Goal: Task Accomplishment & Management: Complete application form

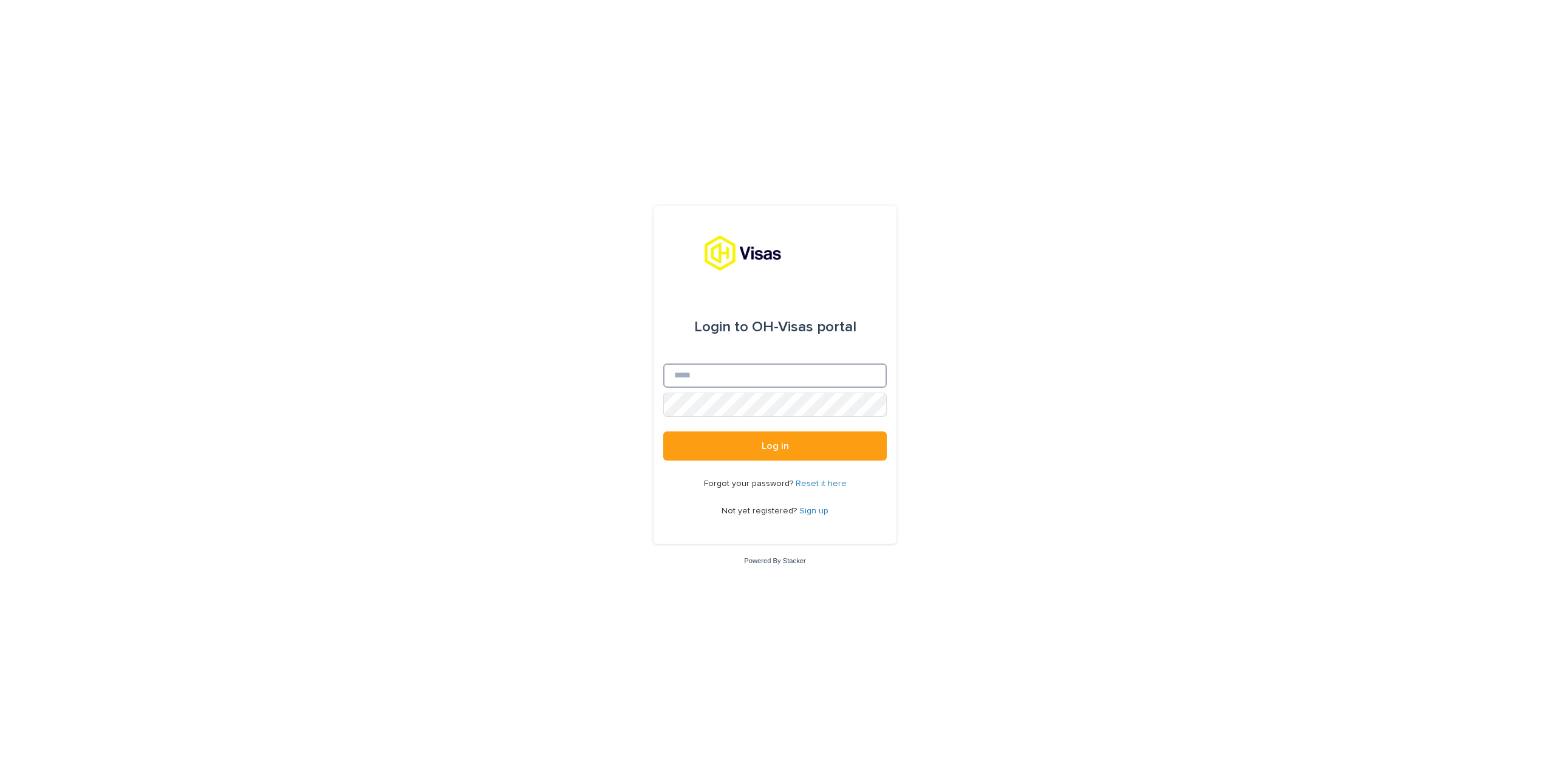
click at [724, 376] on input "Email" at bounding box center [775, 375] width 223 height 24
type input "**********"
click at [663, 432] on button "Log in" at bounding box center [775, 446] width 223 height 29
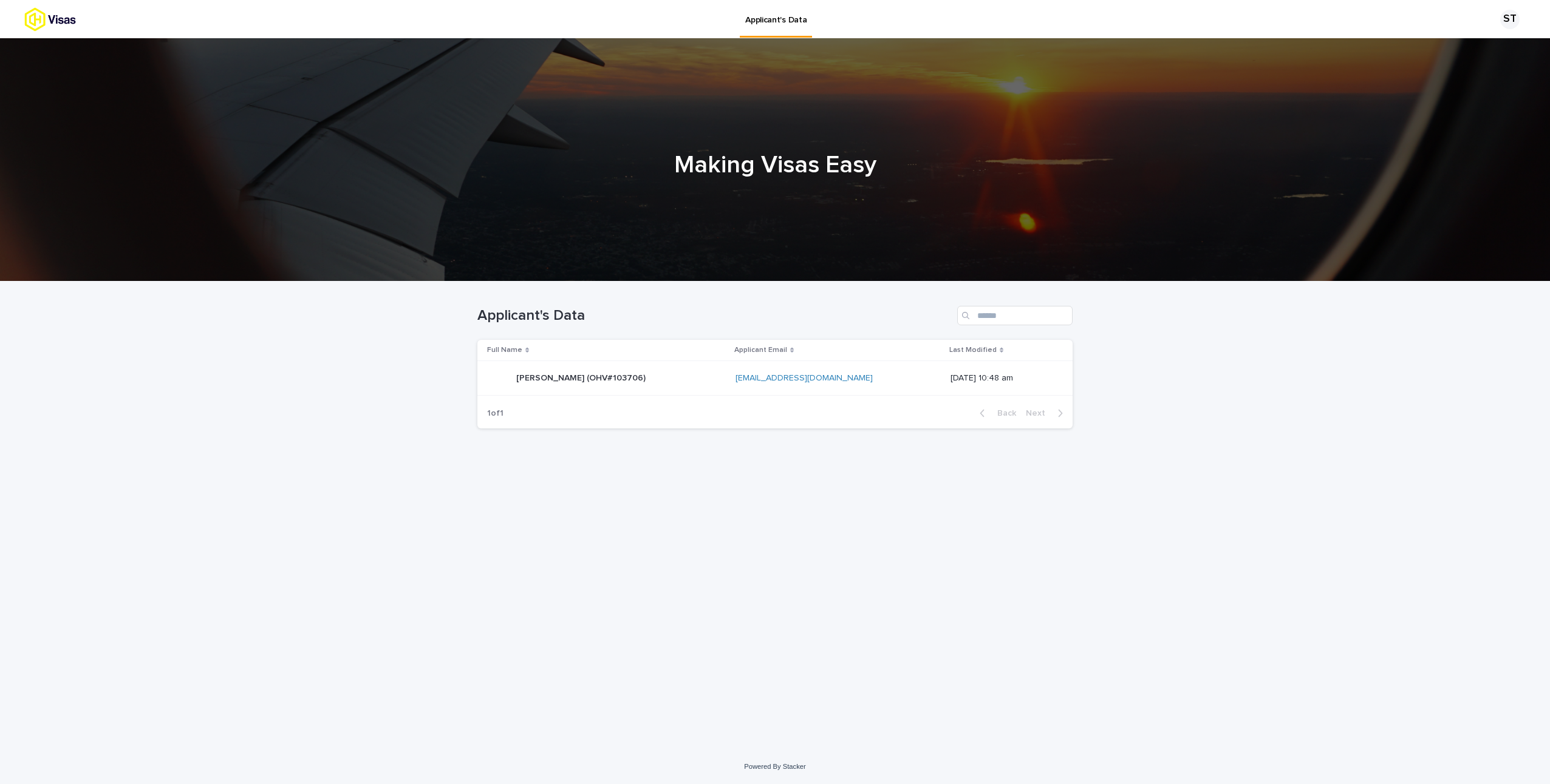
click at [638, 373] on div "Simon Tellier (OHV#103706) Simon Tellier (OHV#103706)" at bounding box center [606, 378] width 239 height 24
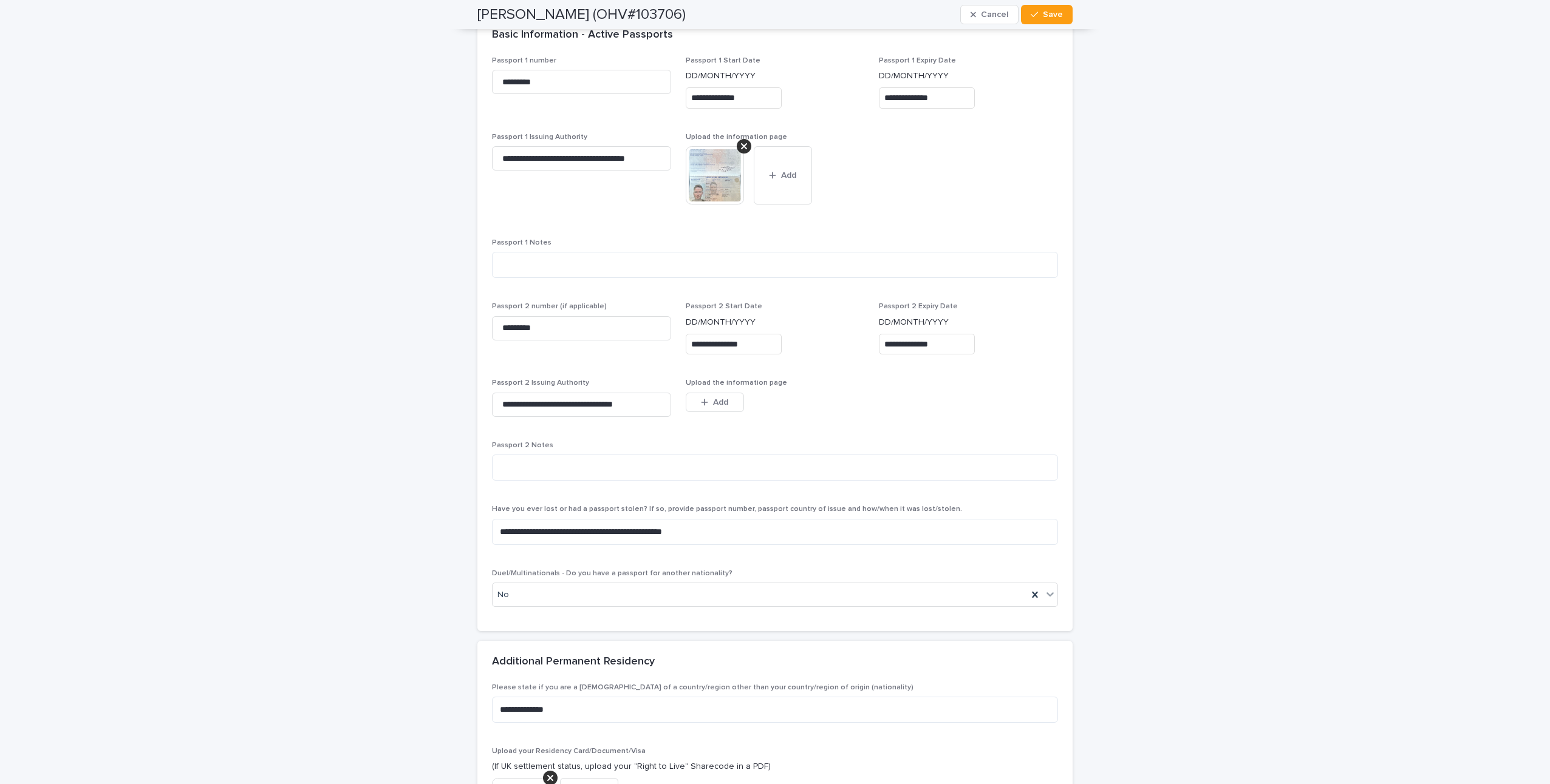
scroll to position [1107, 0]
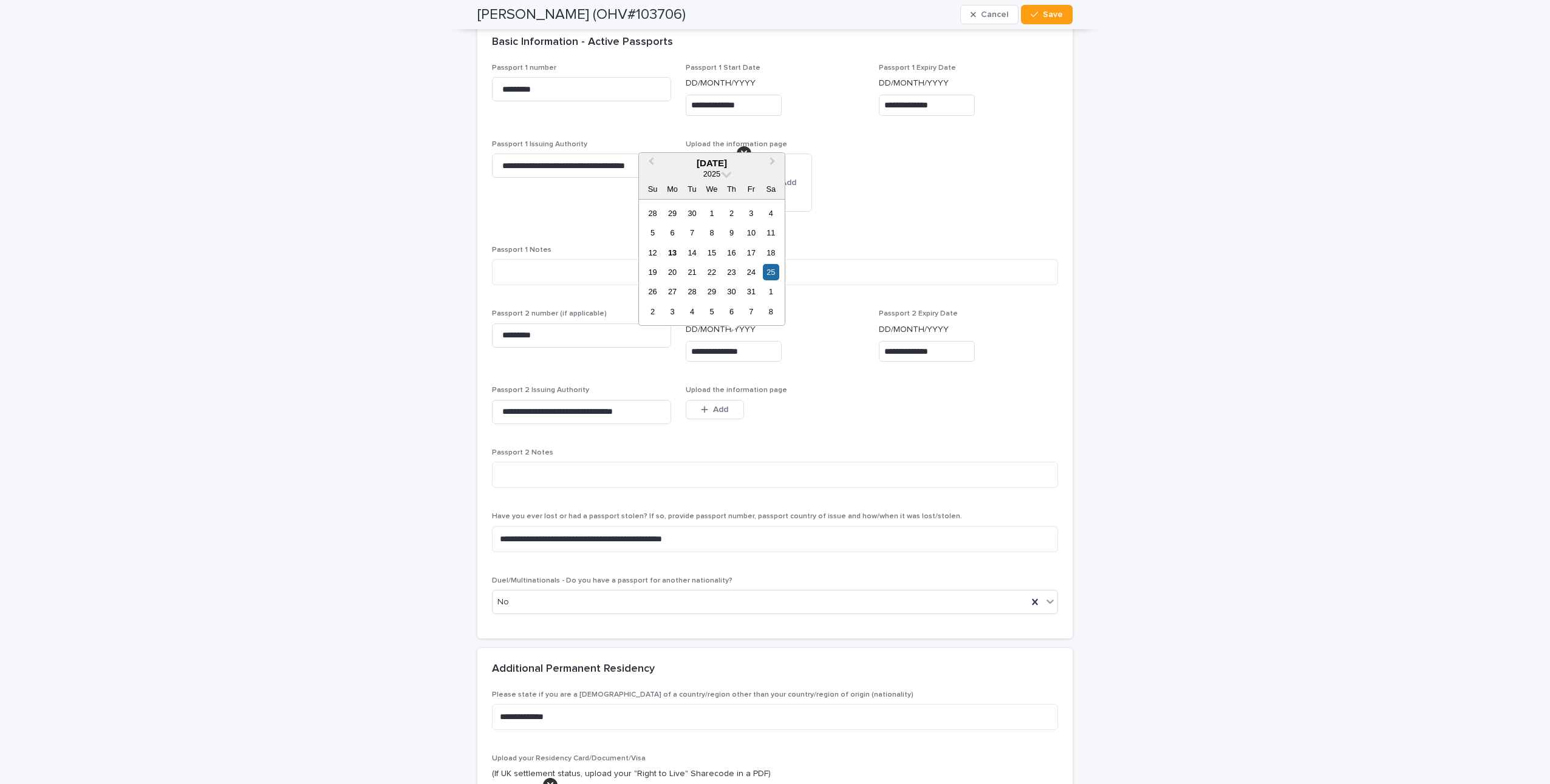
click at [737, 353] on input "**********" at bounding box center [733, 352] width 96 height 22
click at [651, 159] on span "Previous Month" at bounding box center [651, 163] width 0 height 17
click at [725, 175] on span at bounding box center [727, 172] width 10 height 10
click at [712, 334] on link at bounding box center [711, 336] width 19 height 19
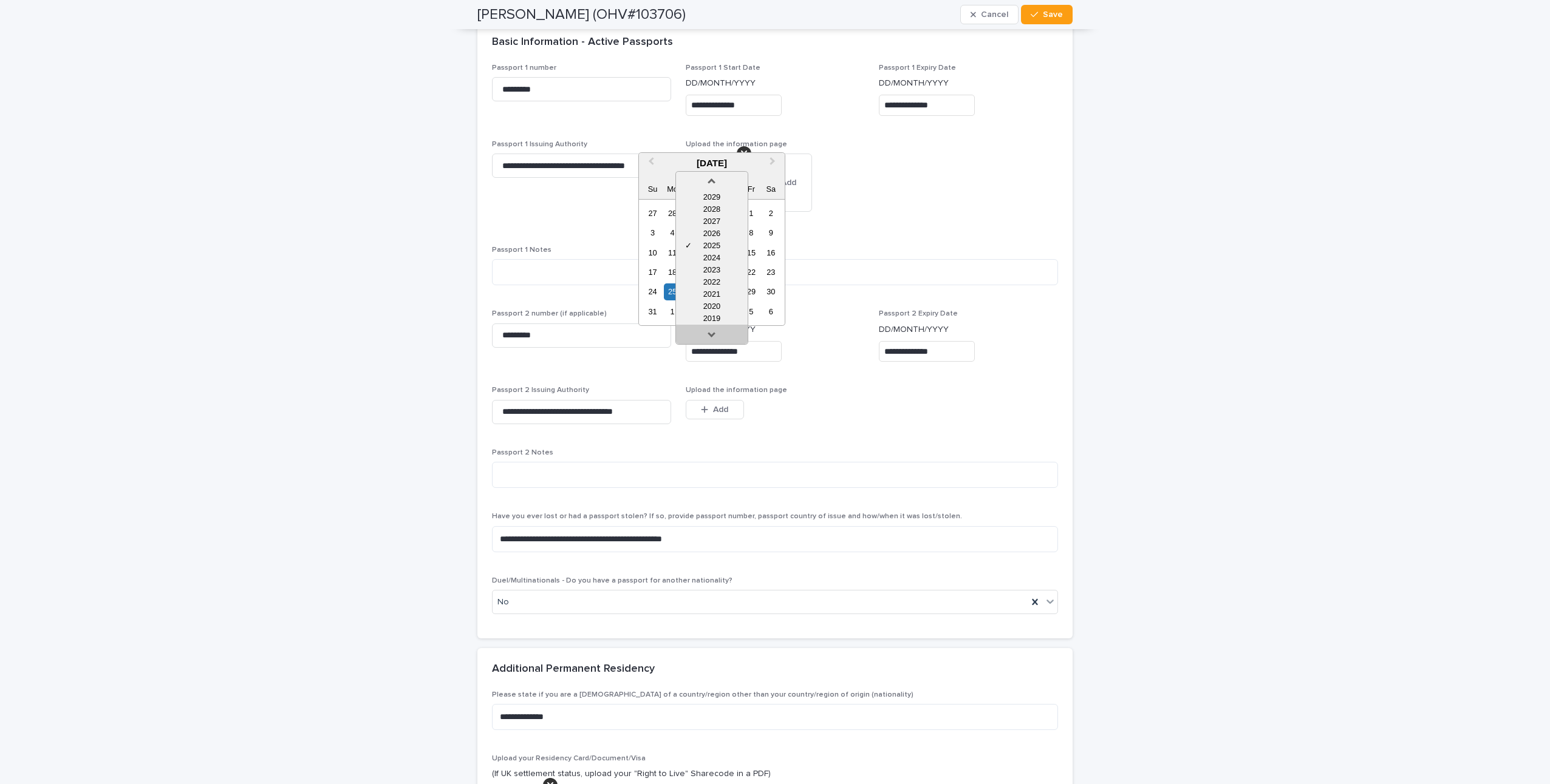
click at [712, 334] on link at bounding box center [711, 336] width 19 height 19
click at [711, 315] on div "2016" at bounding box center [712, 319] width 72 height 12
click at [731, 275] on div "25" at bounding box center [732, 272] width 17 height 17
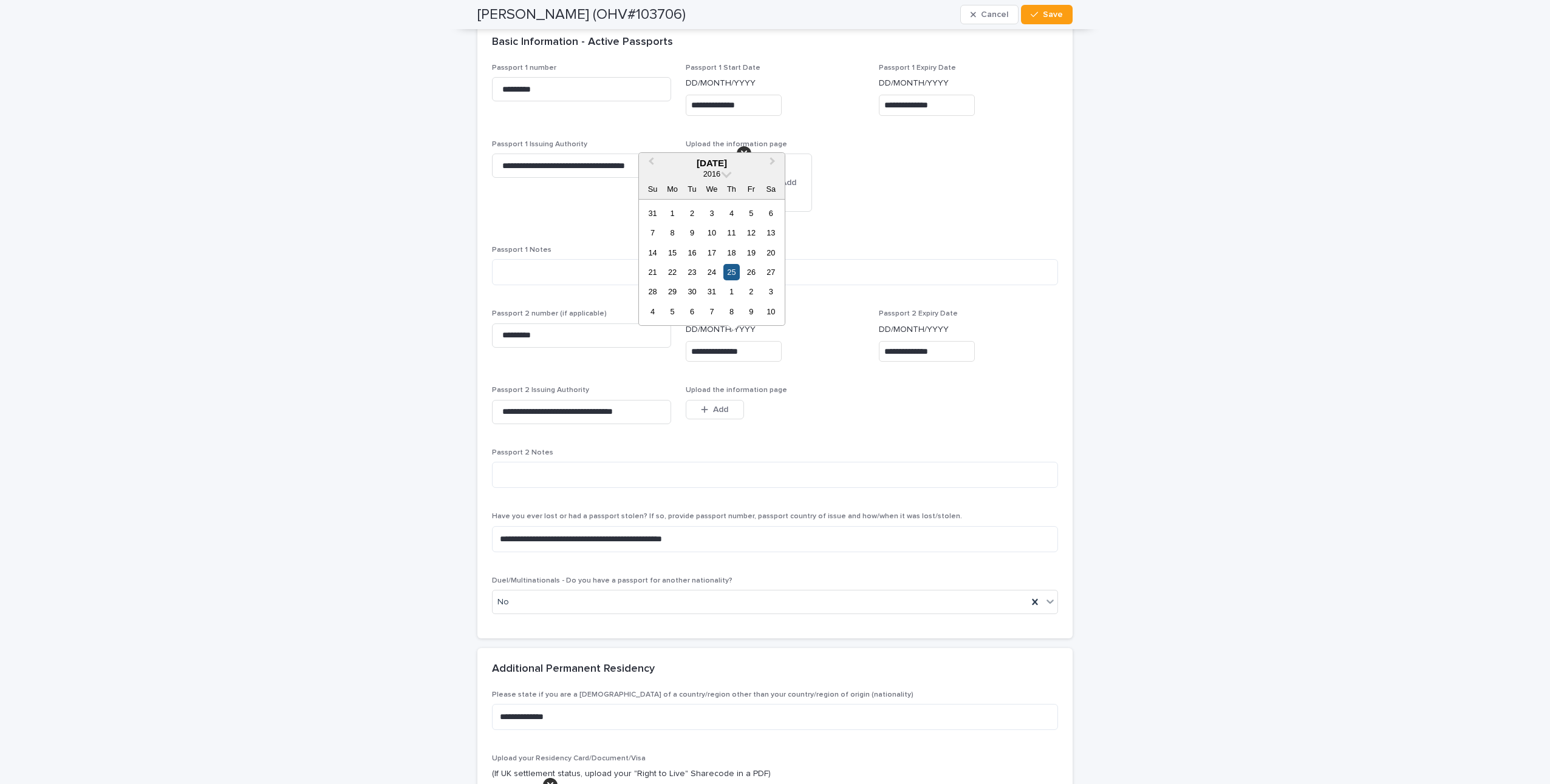
type input "**********"
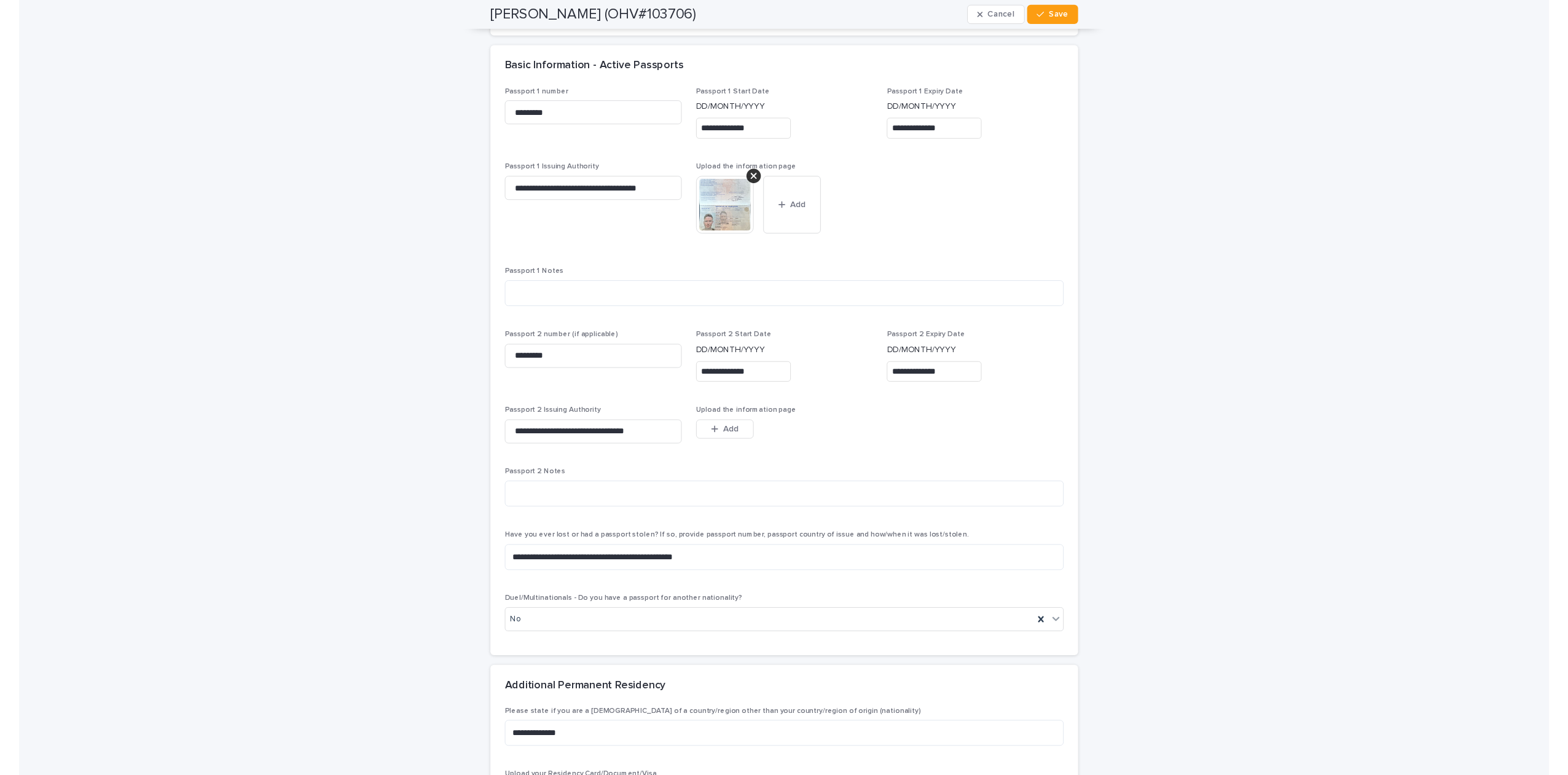
scroll to position [1109, 0]
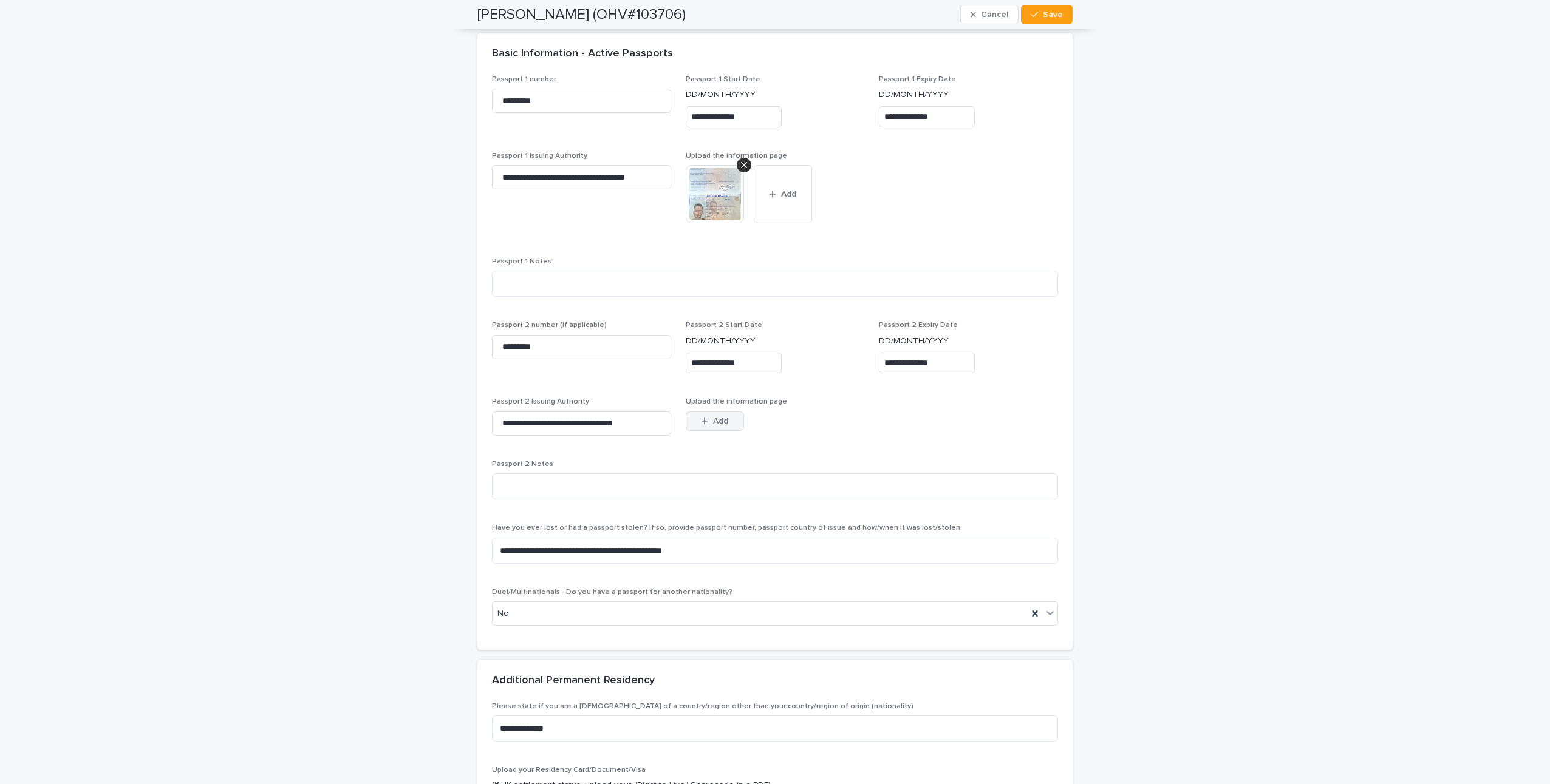
click at [714, 423] on span "Add" at bounding box center [720, 421] width 15 height 8
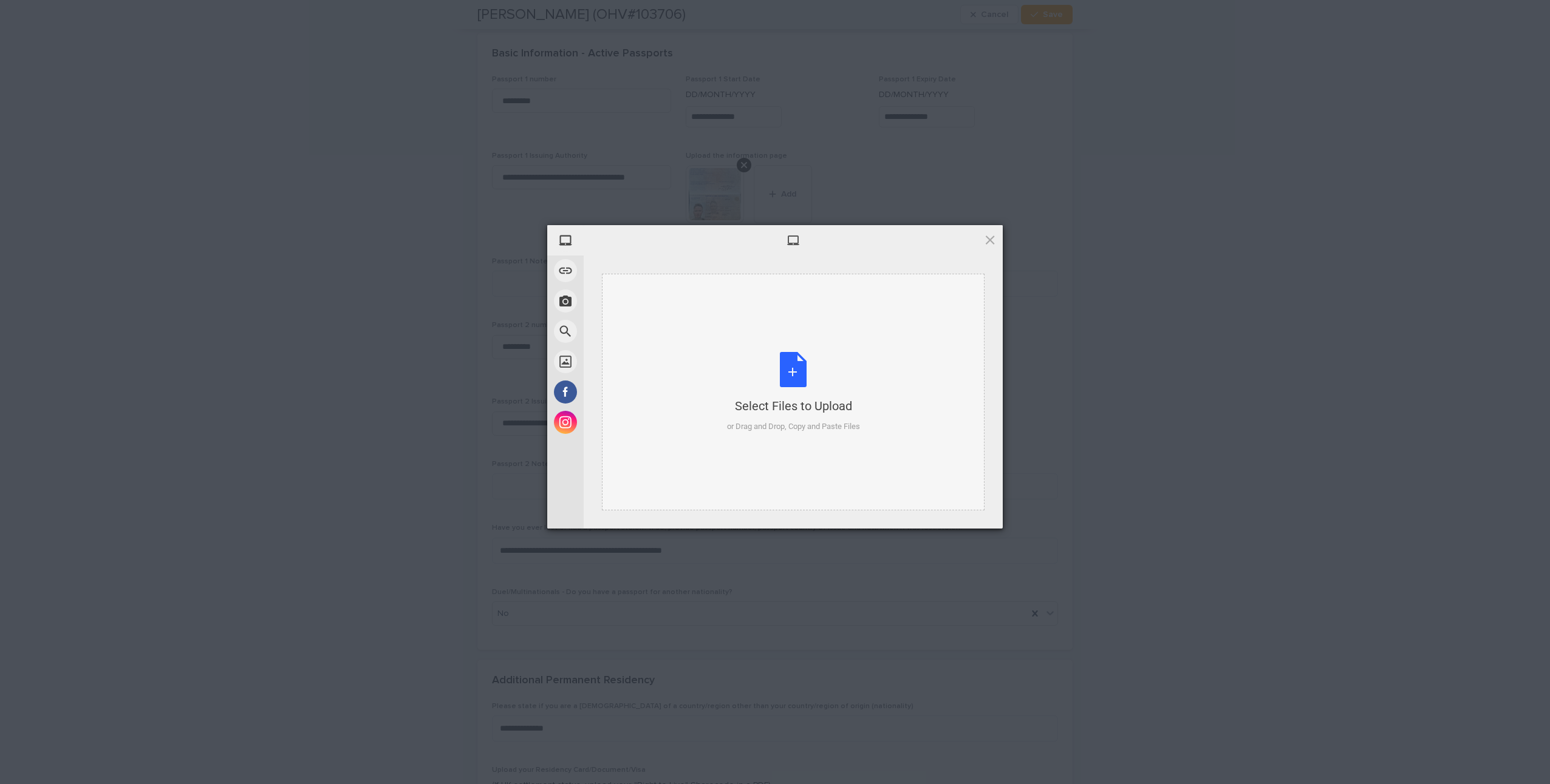
click at [802, 385] on div "Select Files to Upload or Drag and Drop, Copy and Paste Files" at bounding box center [793, 392] width 133 height 81
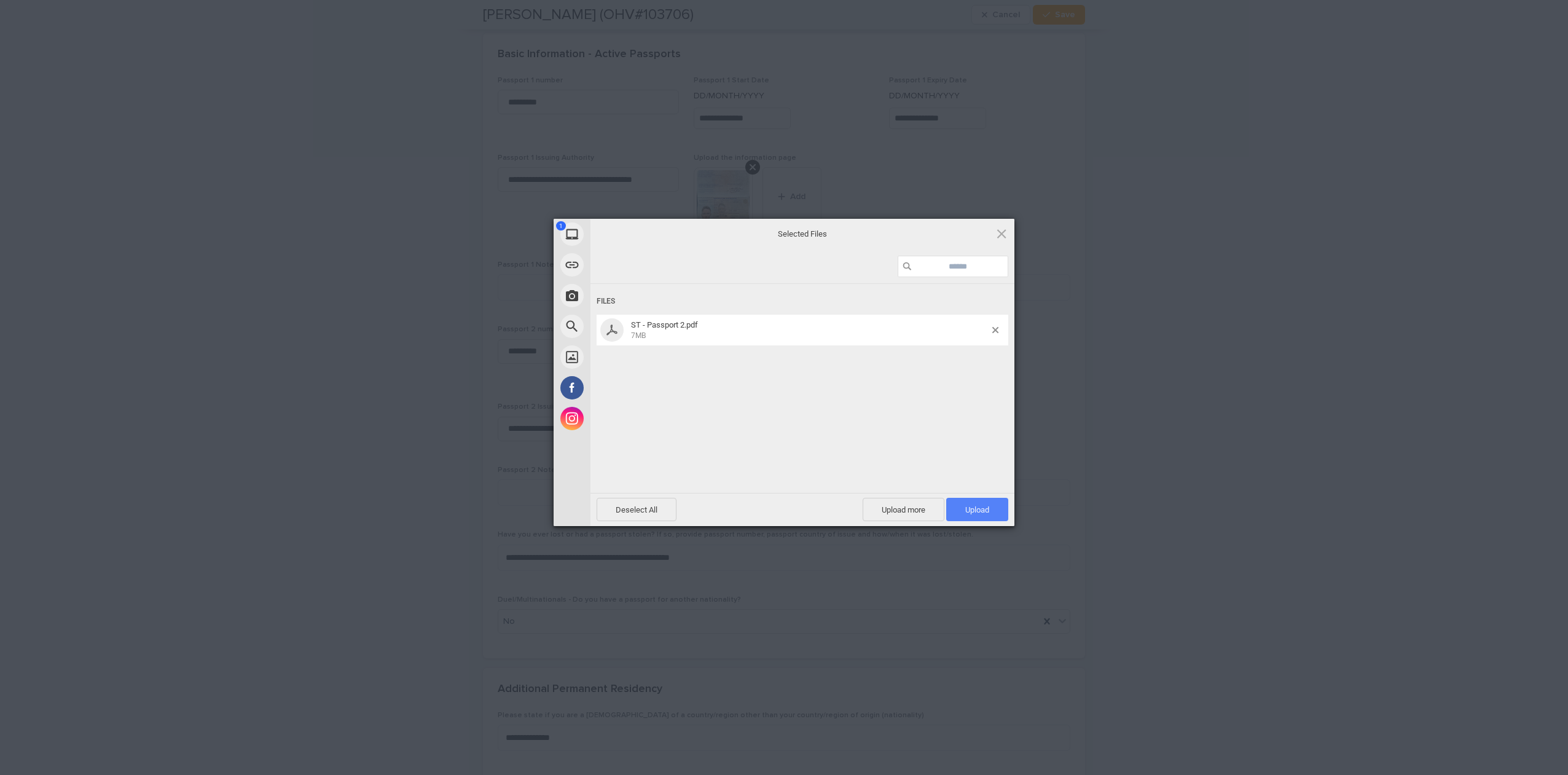
click at [975, 516] on span "Upload 1" at bounding box center [977, 510] width 62 height 24
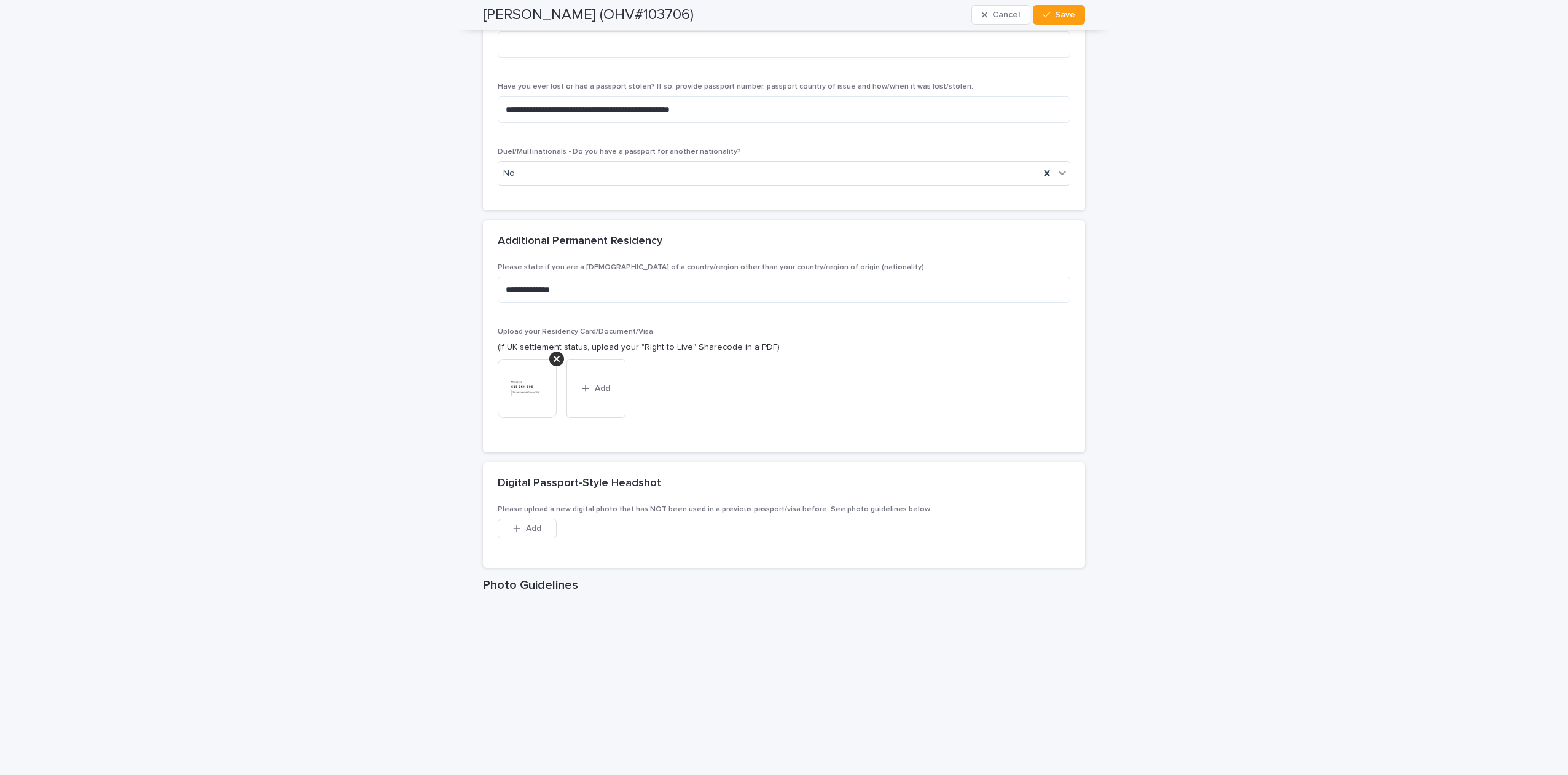
scroll to position [1630, 0]
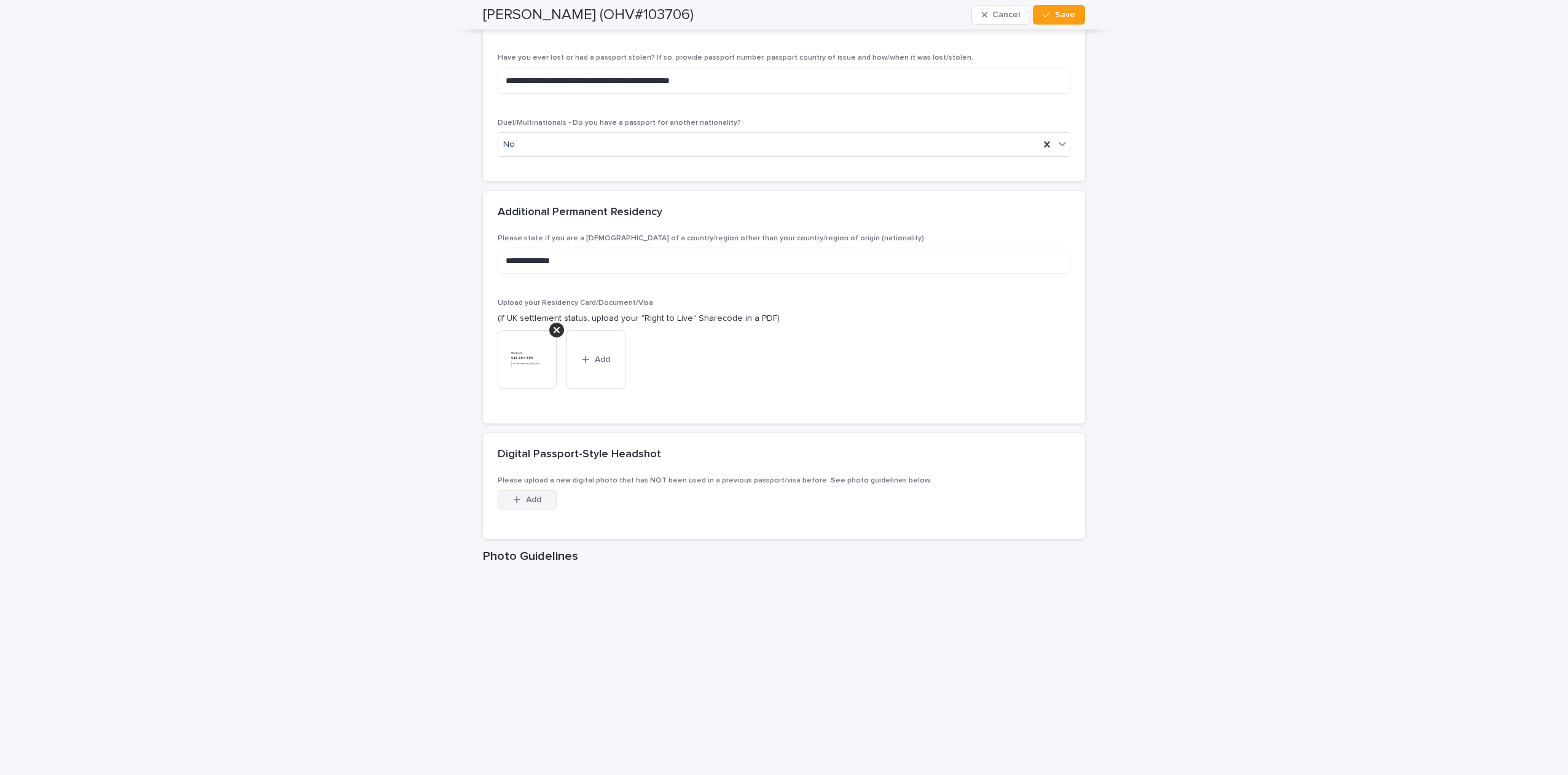
click at [521, 498] on div "button" at bounding box center [519, 500] width 13 height 8
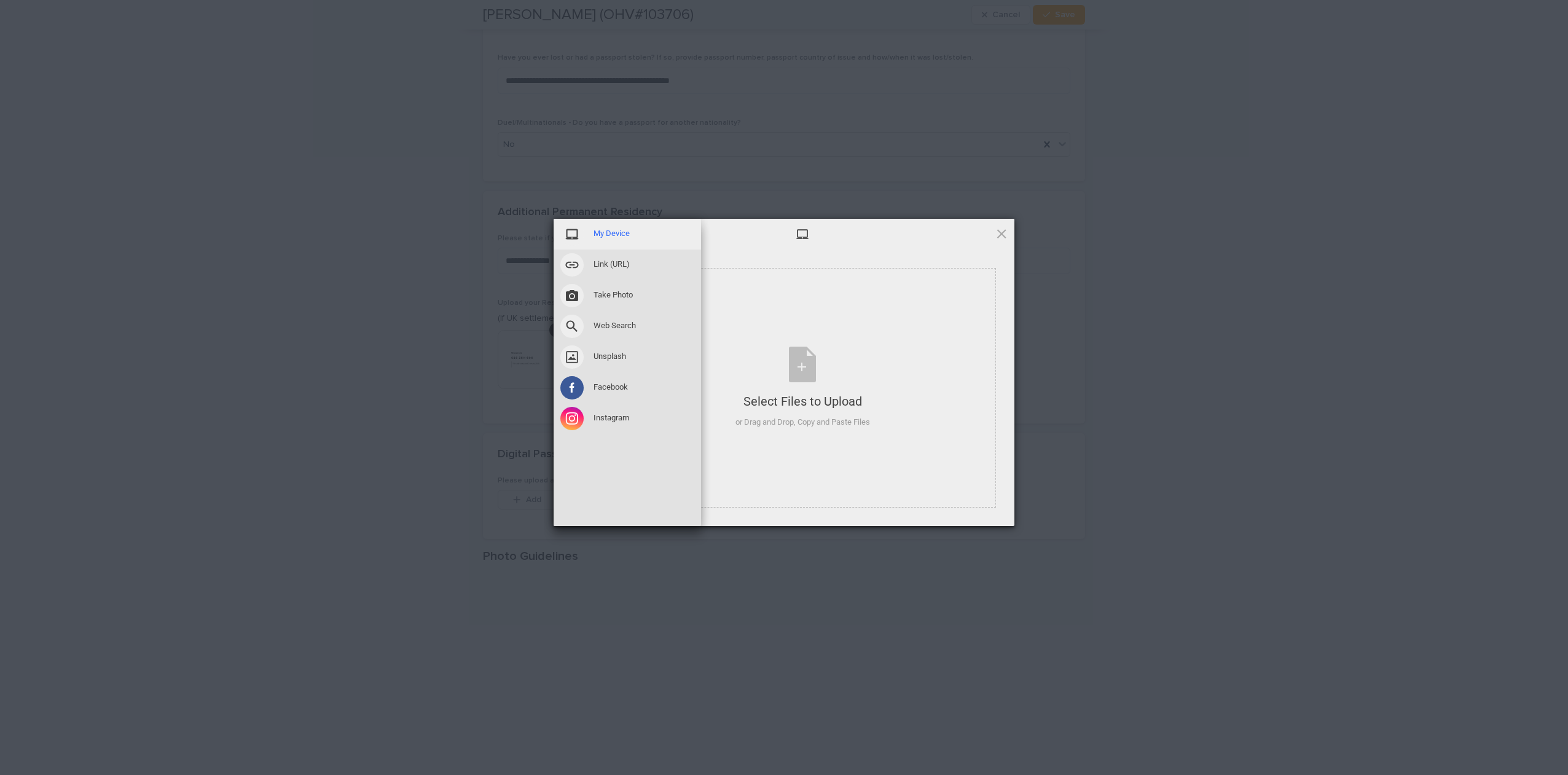
click at [584, 229] on div "My Device" at bounding box center [627, 234] width 147 height 30
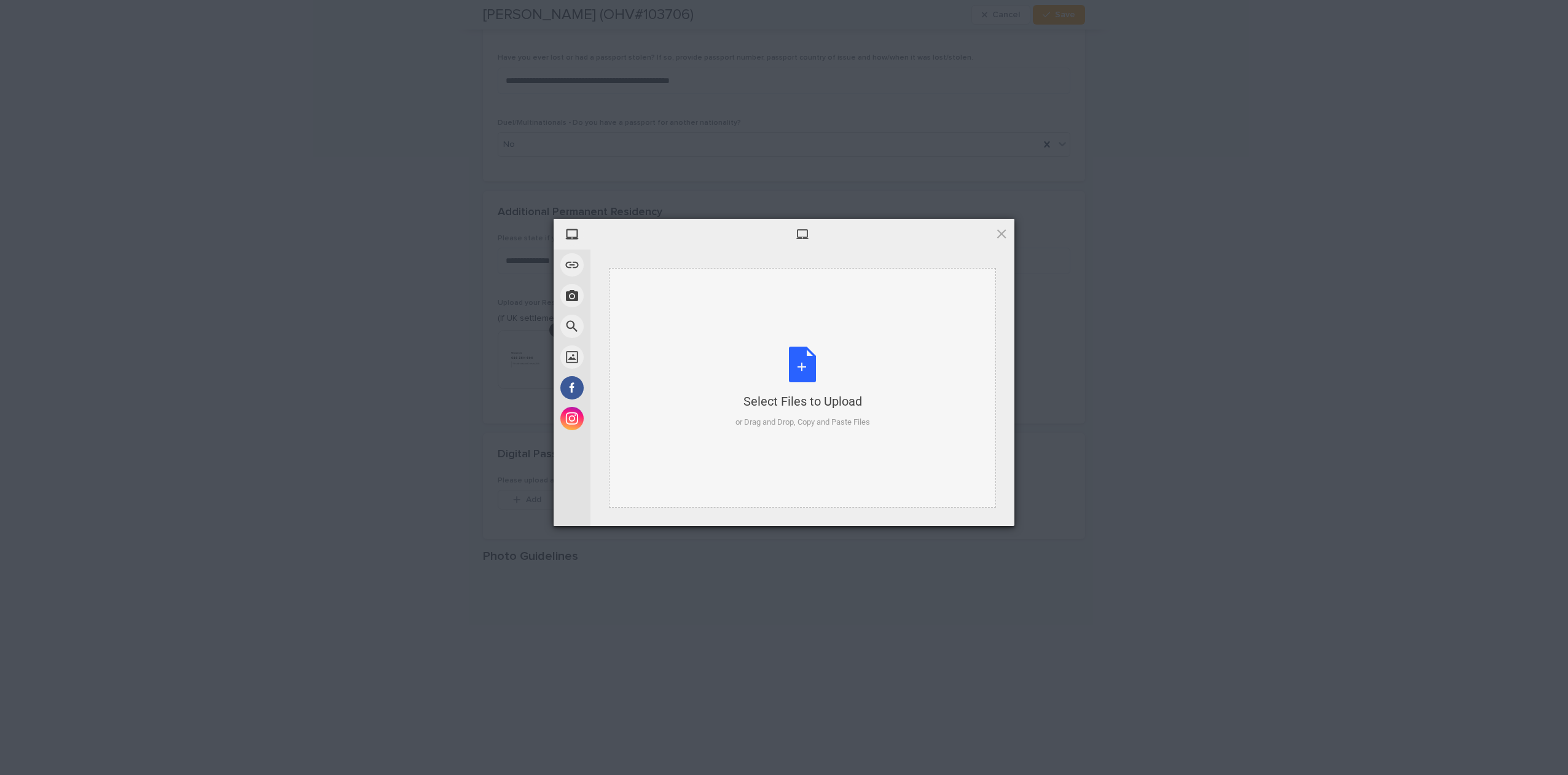
click at [805, 371] on div "Select Files to Upload or Drag and Drop, Copy and Paste Files" at bounding box center [803, 387] width 135 height 82
click at [971, 519] on span "Upload 1" at bounding box center [977, 510] width 62 height 24
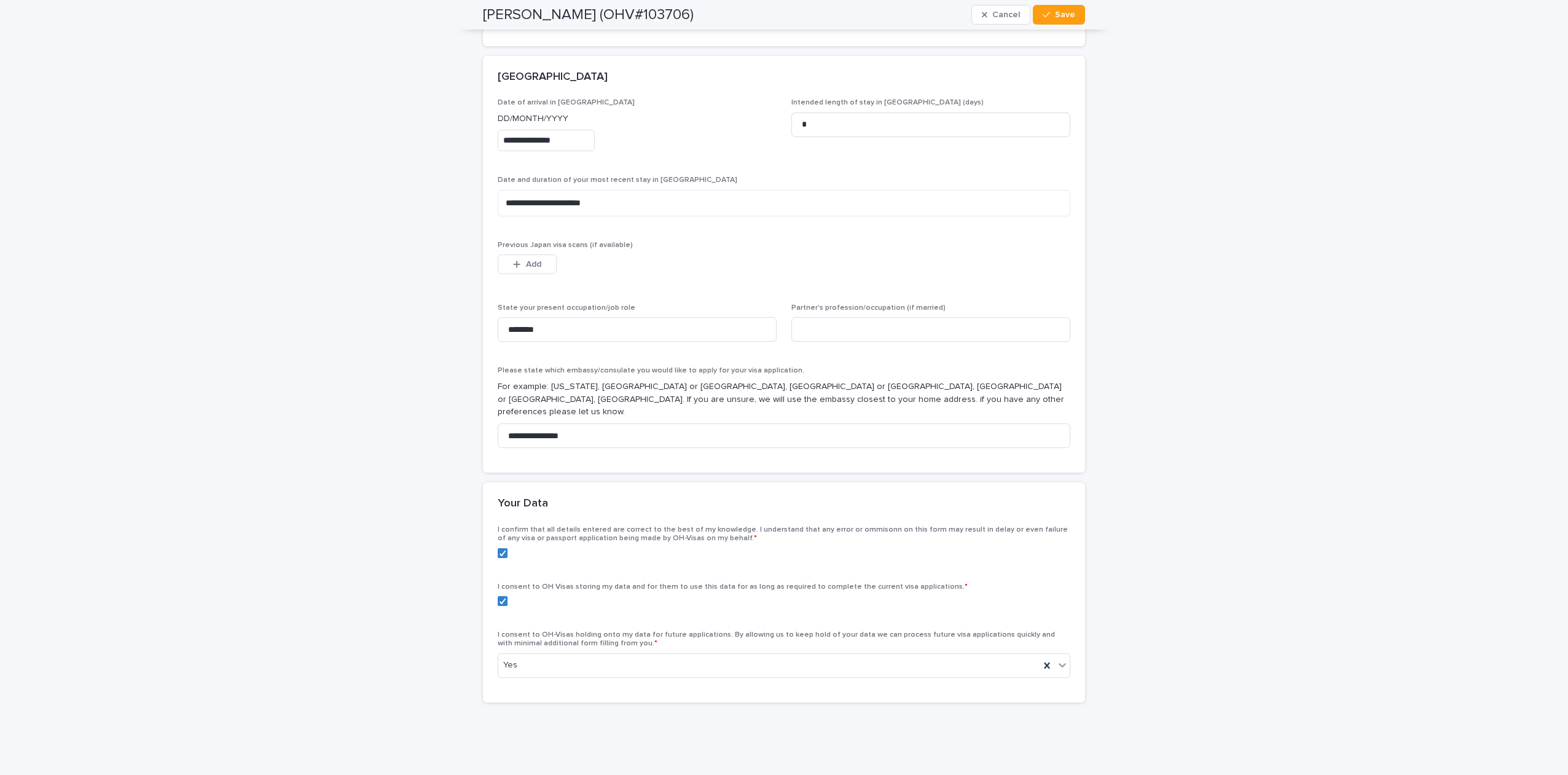
scroll to position [2948, 0]
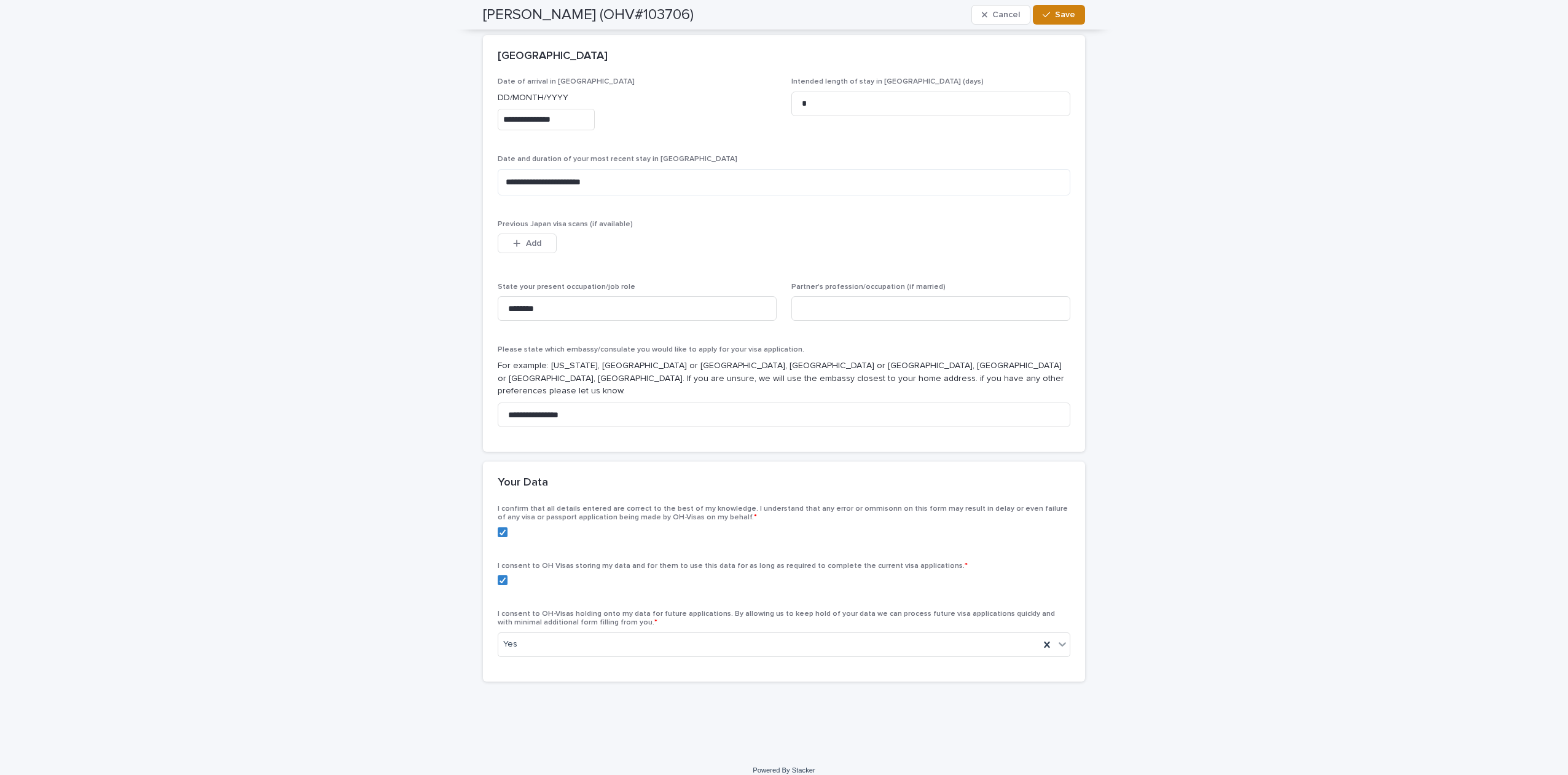
click at [1056, 13] on span "Save" at bounding box center [1065, 14] width 20 height 8
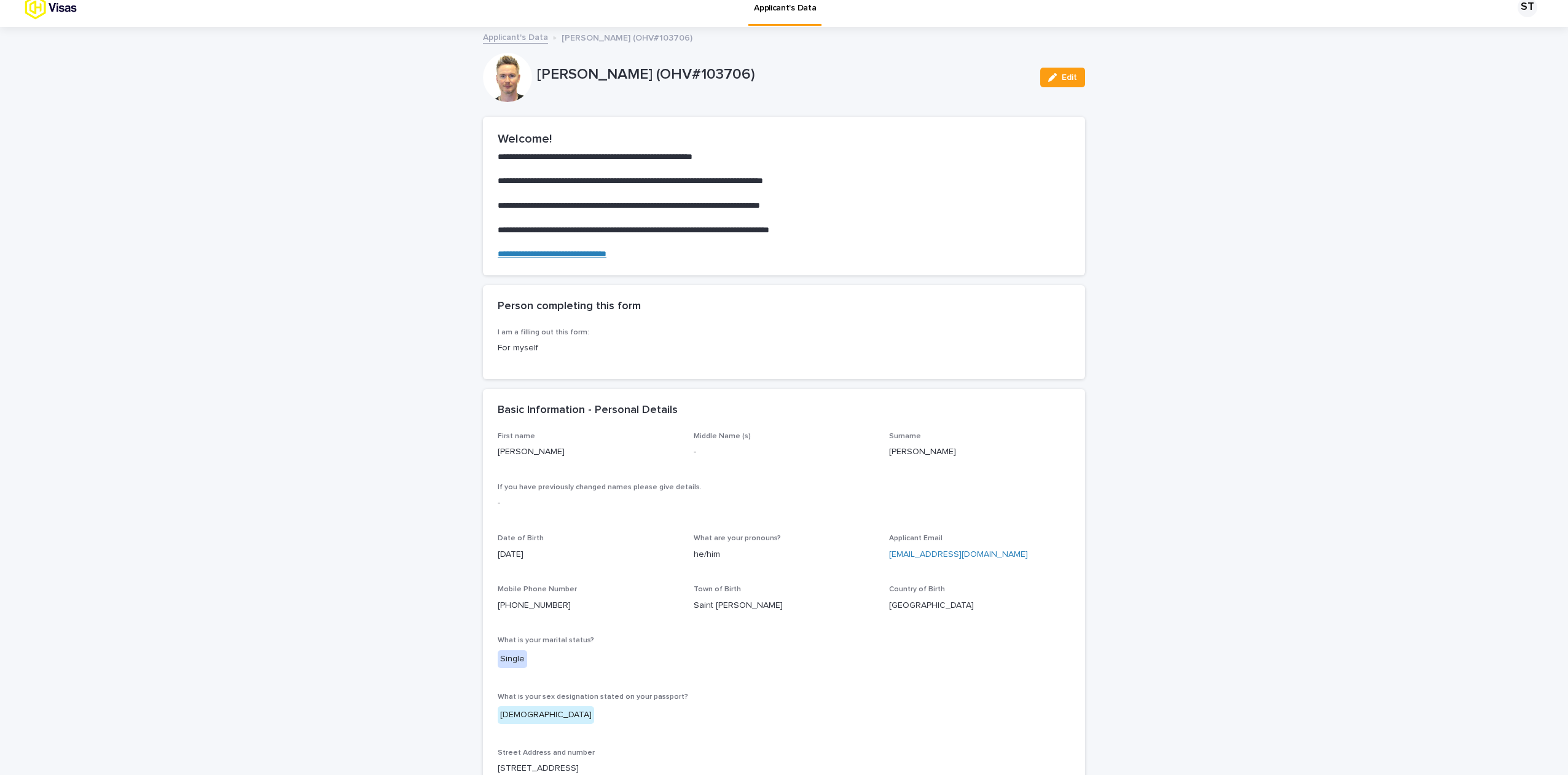
scroll to position [0, 0]
